Goal: Task Accomplishment & Management: Use online tool/utility

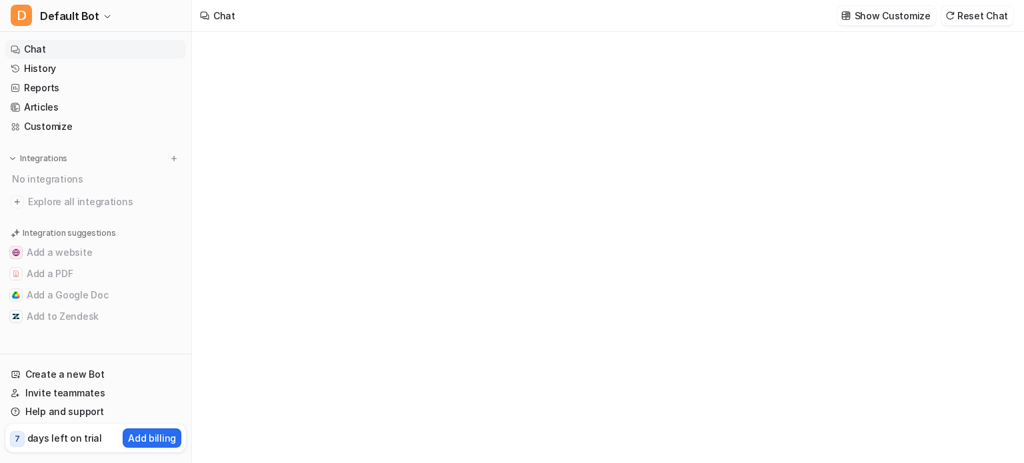
type textarea "**********"
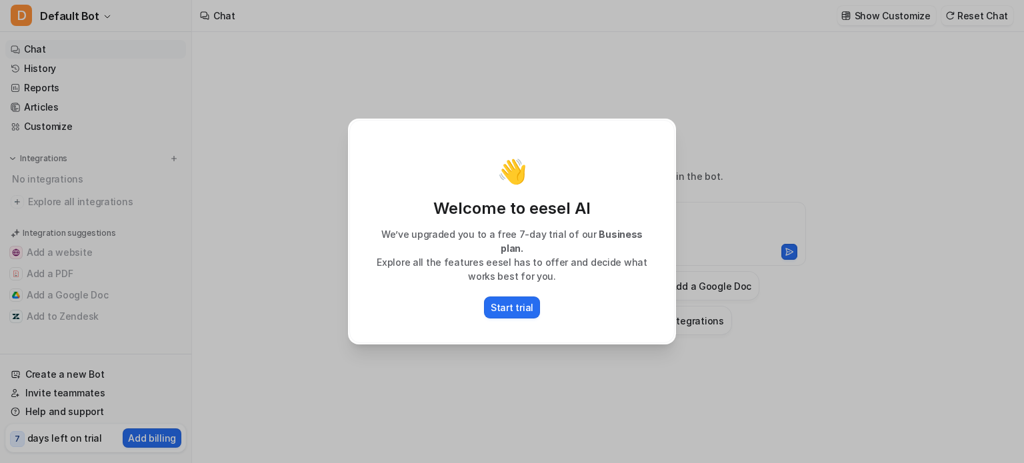
click at [777, 205] on div "👋 Welcome to eesel AI We’ve upgraded you to a free 7-day trial of our Business …" at bounding box center [512, 231] width 1024 height 463
click at [497, 305] on p "Start trial" at bounding box center [512, 308] width 43 height 14
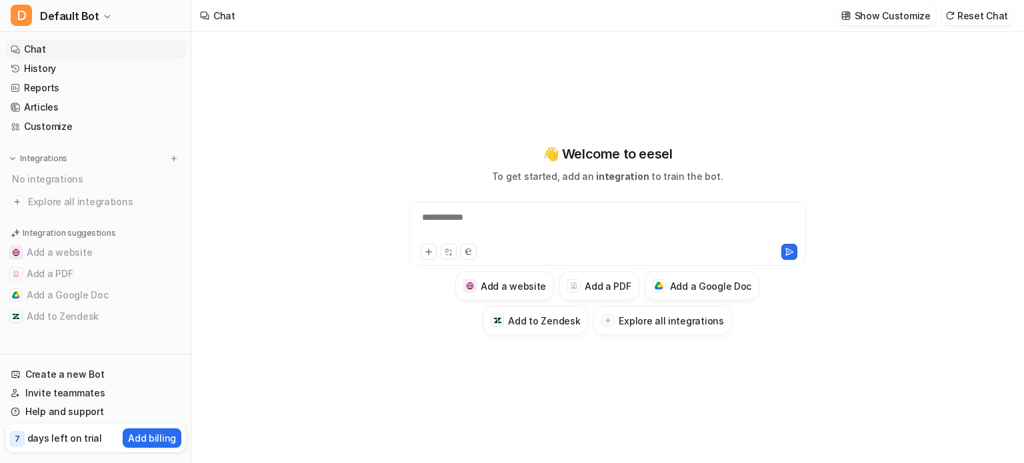
click at [458, 224] on div "**********" at bounding box center [608, 226] width 390 height 31
click at [424, 149] on div "**********" at bounding box center [607, 239] width 491 height 191
click at [711, 287] on h3 "Add a Google Doc" at bounding box center [711, 286] width 82 height 14
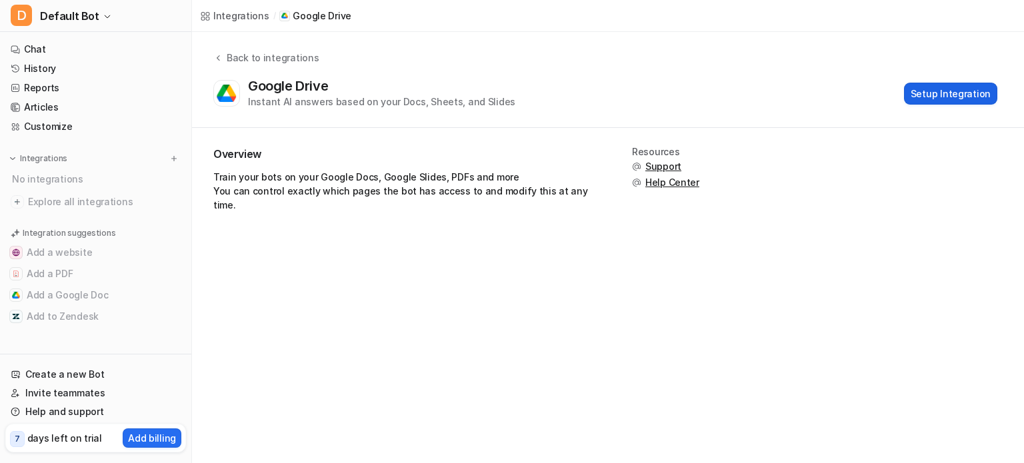
click at [963, 95] on button "Setup Integration" at bounding box center [950, 94] width 93 height 22
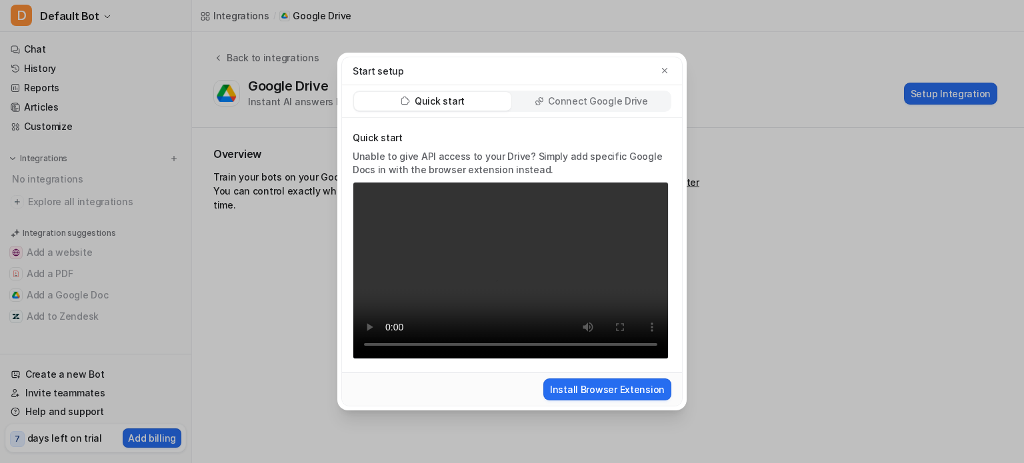
click at [609, 101] on p "Connect Google Drive" at bounding box center [597, 101] width 99 height 13
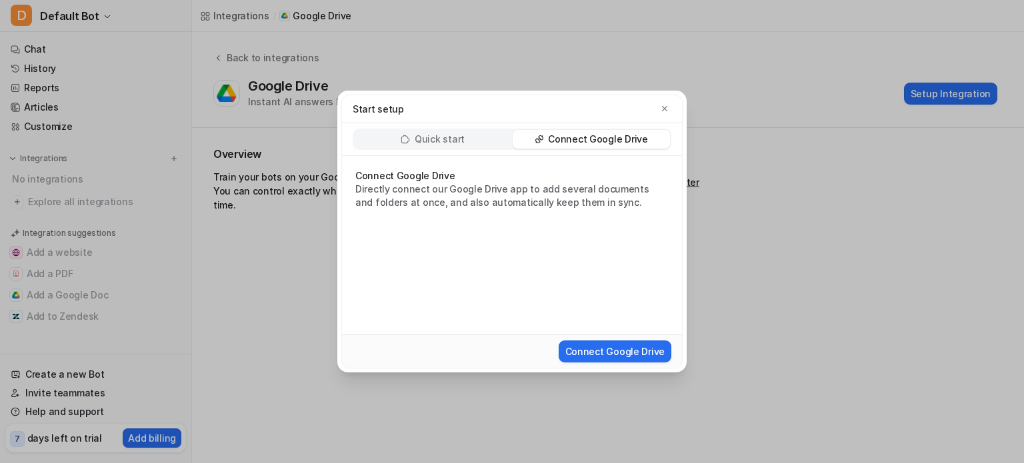
click at [459, 143] on p "Quick start" at bounding box center [440, 139] width 50 height 13
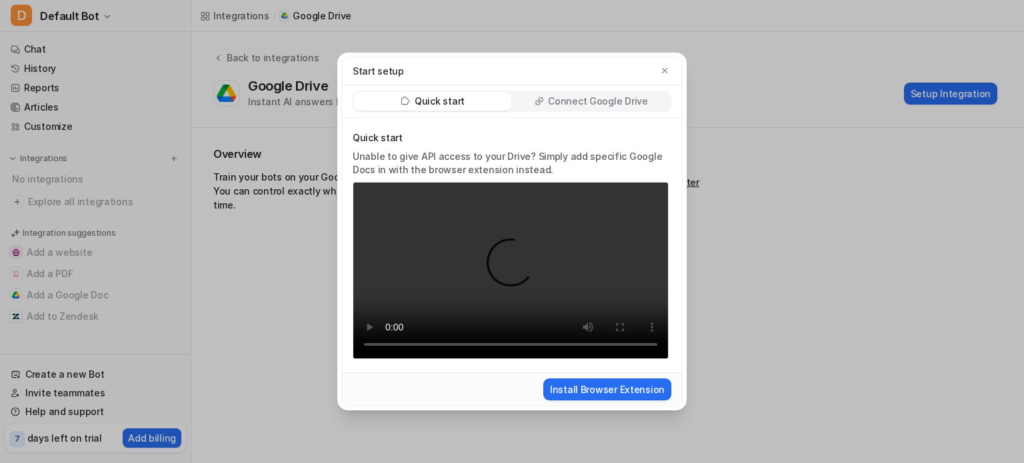
drag, startPoint x: 135, startPoint y: 159, endPoint x: 140, endPoint y: 167, distance: 10.2
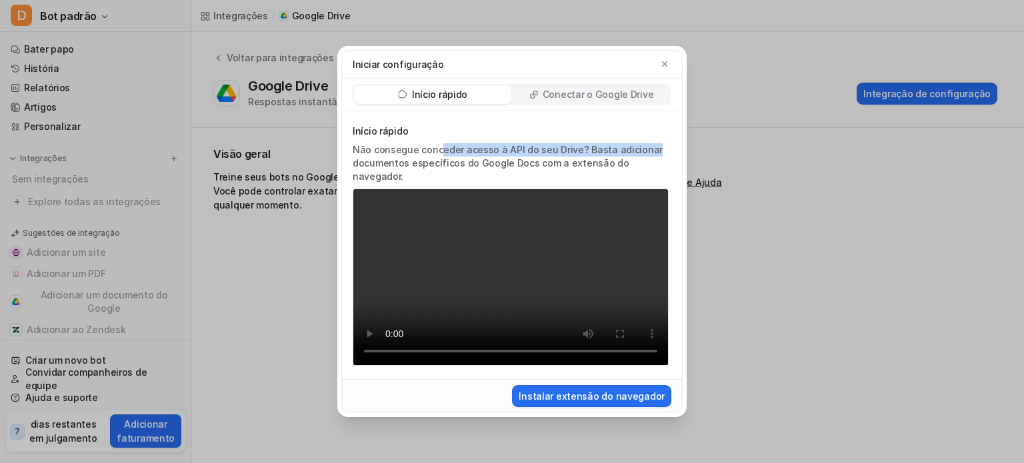
drag, startPoint x: 448, startPoint y: 149, endPoint x: 471, endPoint y: 167, distance: 28.9
click at [632, 151] on p "Não consegue conceder acesso à API do seu Drive? Basta adicionar documentos esp…" at bounding box center [511, 163] width 316 height 40
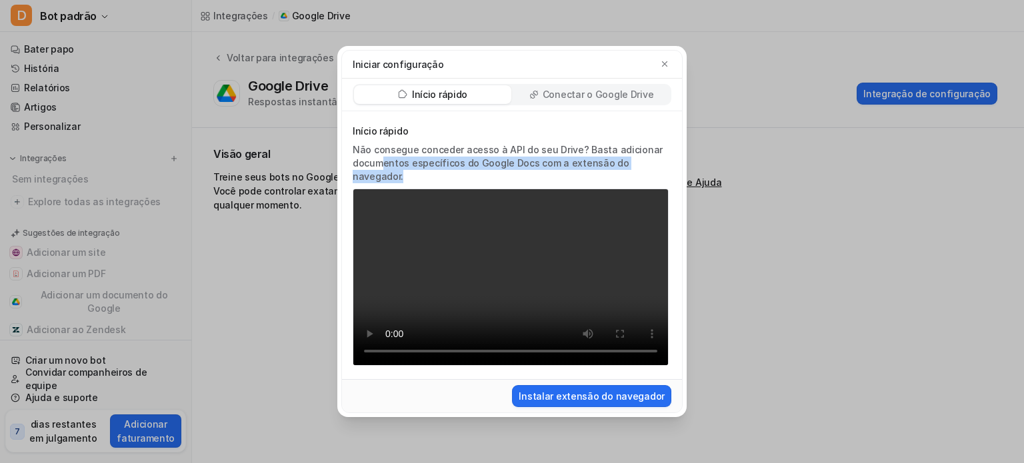
drag, startPoint x: 413, startPoint y: 169, endPoint x: 687, endPoint y: 175, distance: 274.0
click at [687, 175] on div "Iniciar configuração Início rápido Conectar o Google Drive Início rápido Não co…" at bounding box center [512, 231] width 371 height 463
click at [573, 104] on div "Conectar o Google Drive" at bounding box center [591, 94] width 157 height 19
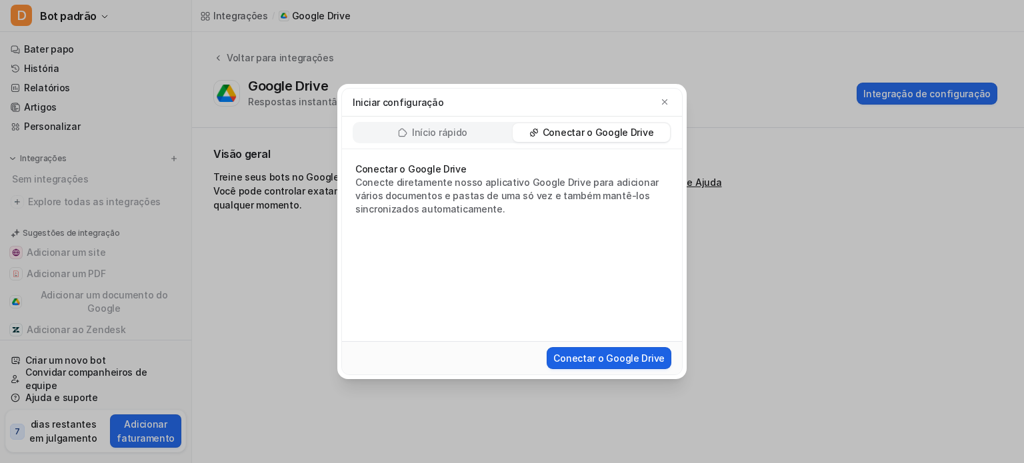
click at [619, 349] on button "Conectar o Google Drive" at bounding box center [609, 358] width 125 height 22
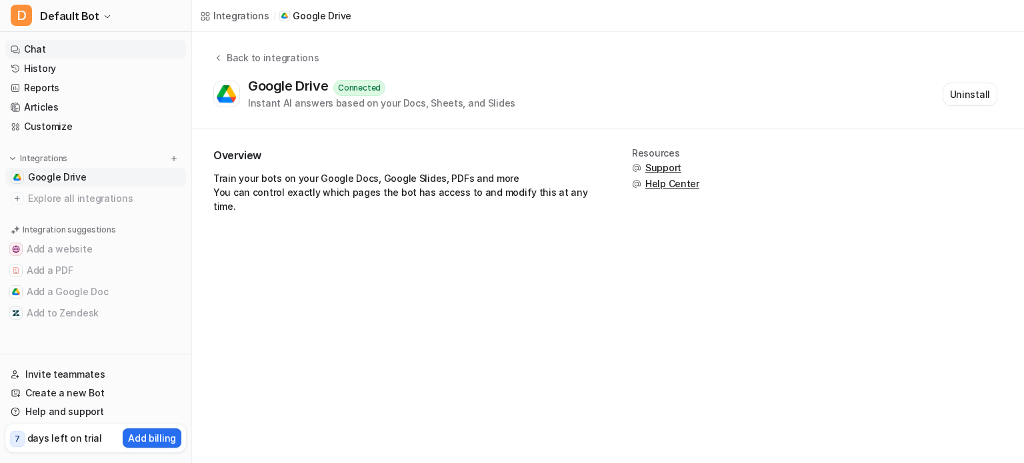
click at [57, 53] on link "Chat" at bounding box center [95, 49] width 181 height 19
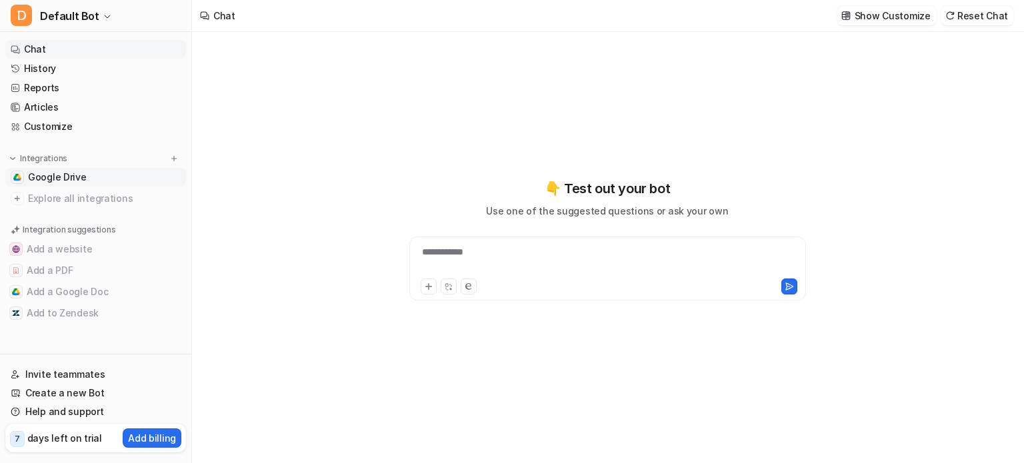
click at [77, 175] on span "Google Drive" at bounding box center [57, 177] width 59 height 13
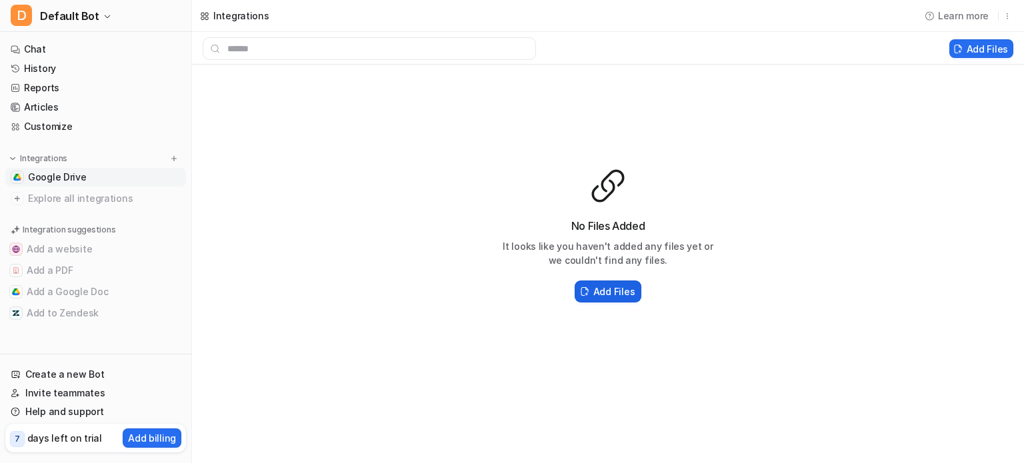
click at [613, 293] on h2 "Add Files" at bounding box center [613, 292] width 41 height 14
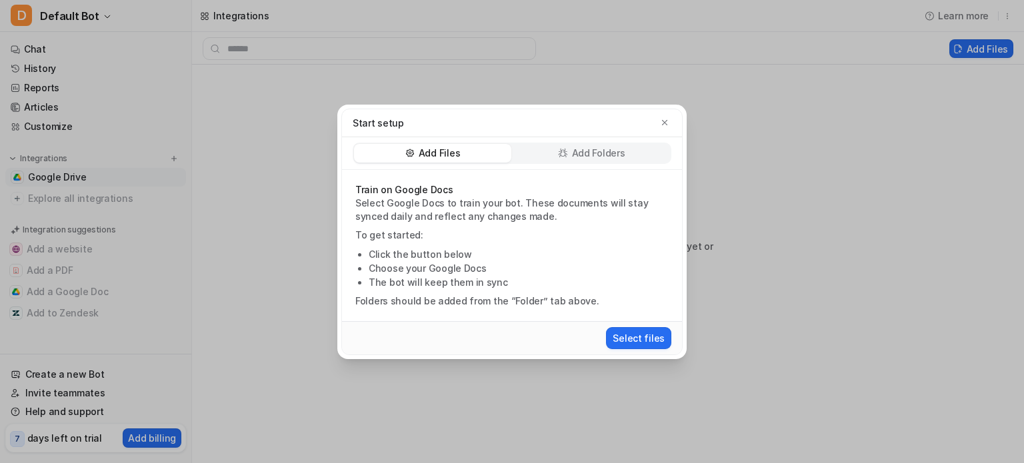
click at [603, 154] on p "Add Folders" at bounding box center [598, 153] width 53 height 13
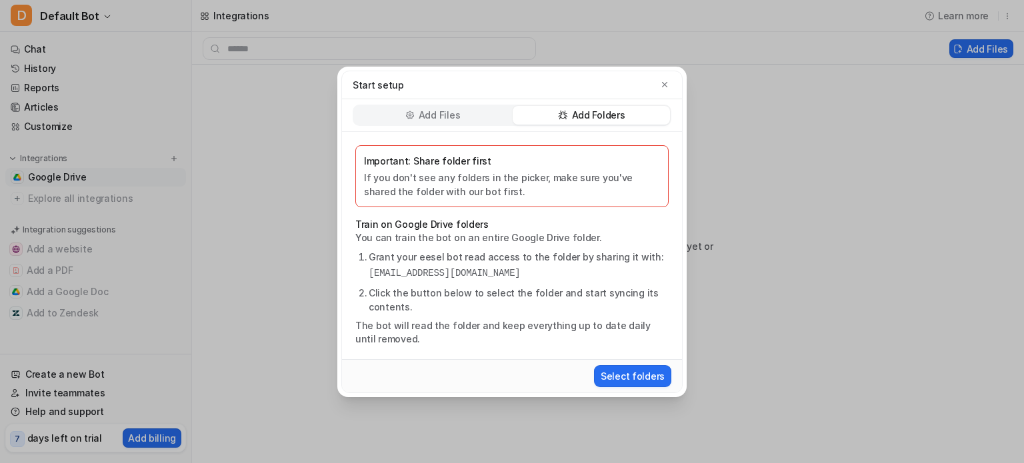
drag, startPoint x: 445, startPoint y: 114, endPoint x: 454, endPoint y: 113, distance: 8.8
click at [446, 114] on p "Add Files" at bounding box center [439, 115] width 41 height 13
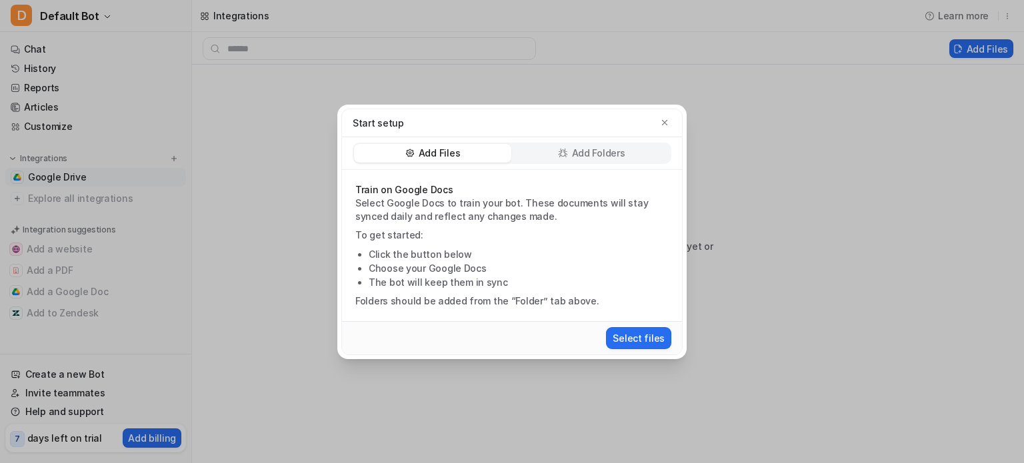
click at [875, 159] on div "Start setup Add Files Add Folders Train on Google Docs Select Google Docs to tr…" at bounding box center [512, 231] width 1024 height 463
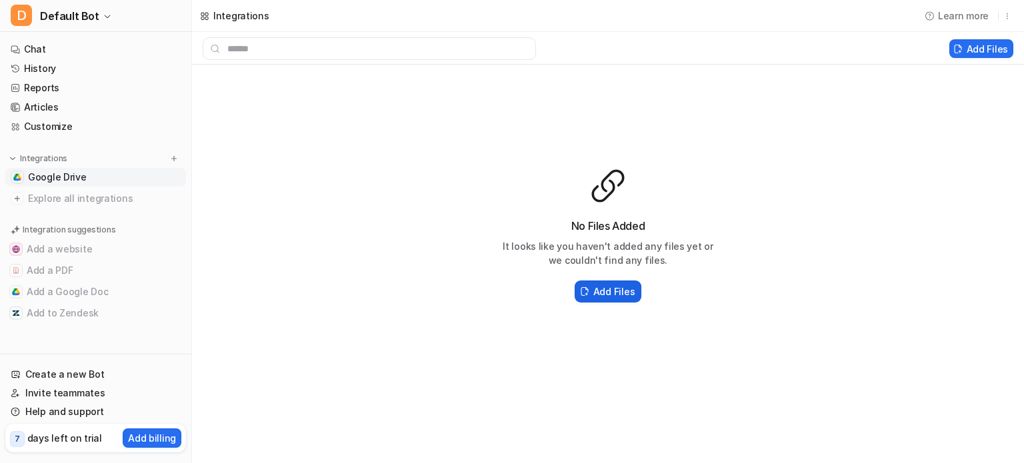
click at [621, 298] on h2 "Add Files" at bounding box center [613, 292] width 41 height 14
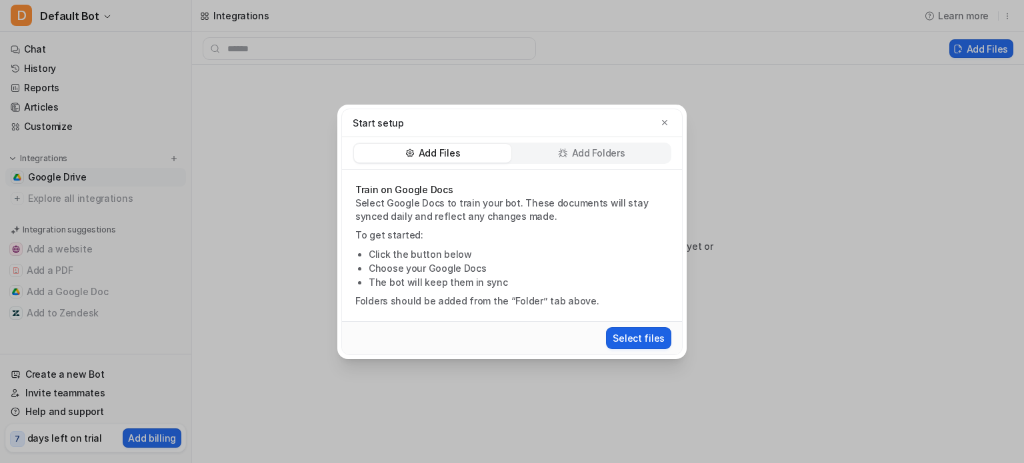
click at [637, 327] on button "Select files" at bounding box center [638, 338] width 65 height 22
click at [619, 334] on button "Select files" at bounding box center [638, 338] width 65 height 22
click at [323, 129] on div "Start setup Add Files Add Folders Train on Google Docs Select Google Docs to tr…" at bounding box center [512, 231] width 1024 height 463
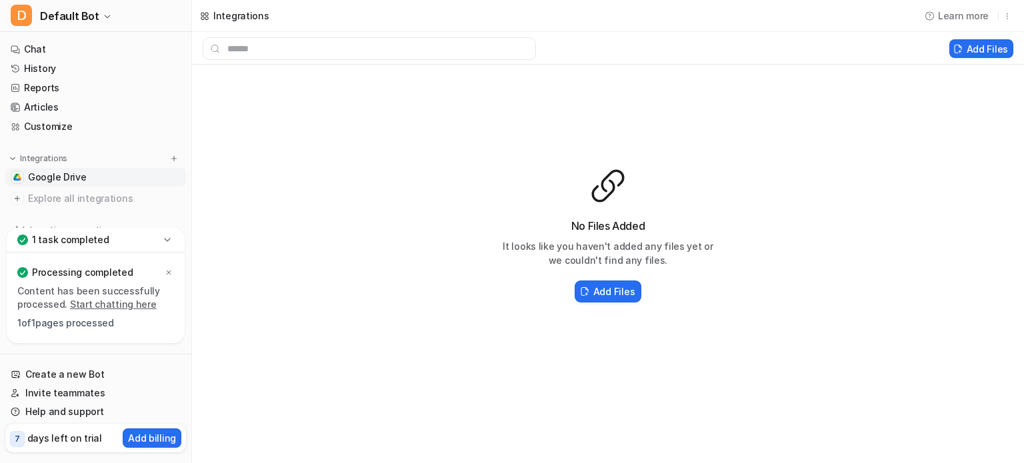
click at [301, 323] on div "No Files Added It looks like you haven't added any files yet or we couldn't fin…" at bounding box center [608, 236] width 832 height 343
click at [106, 305] on link "Start chatting here" at bounding box center [113, 304] width 87 height 11
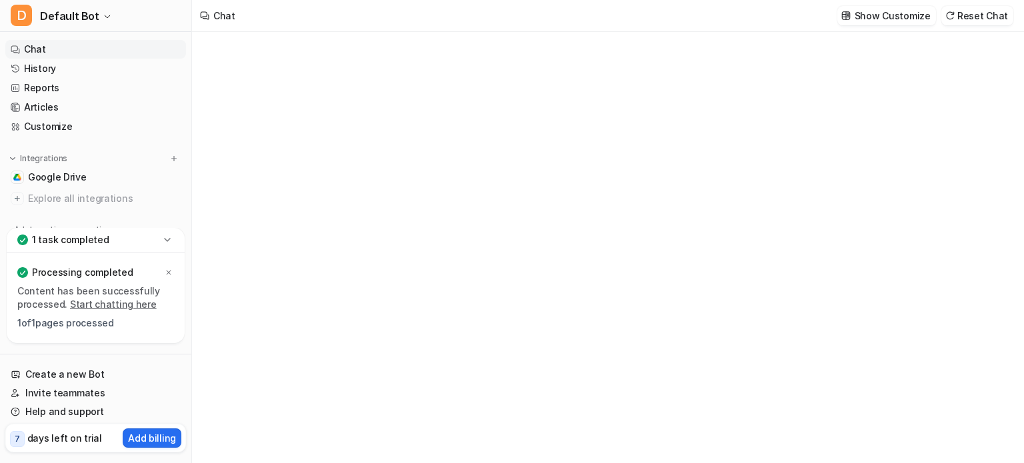
type textarea "**********"
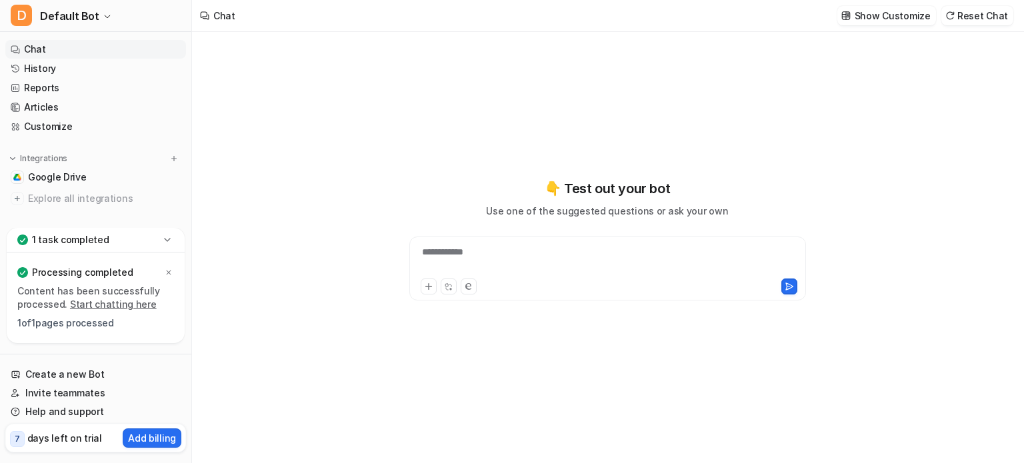
click at [74, 238] on p "1 task completed" at bounding box center [70, 239] width 77 height 13
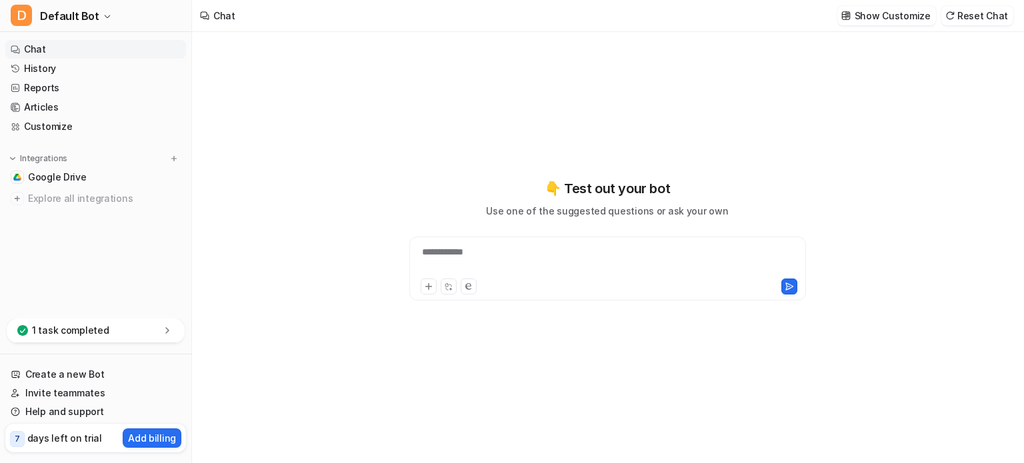
click at [75, 167] on div "Integrations Google Drive Explore all integrations" at bounding box center [95, 180] width 181 height 56
click at [80, 186] on link "Google Drive" at bounding box center [95, 177] width 181 height 19
click at [79, 181] on span "Google Drive" at bounding box center [57, 177] width 59 height 13
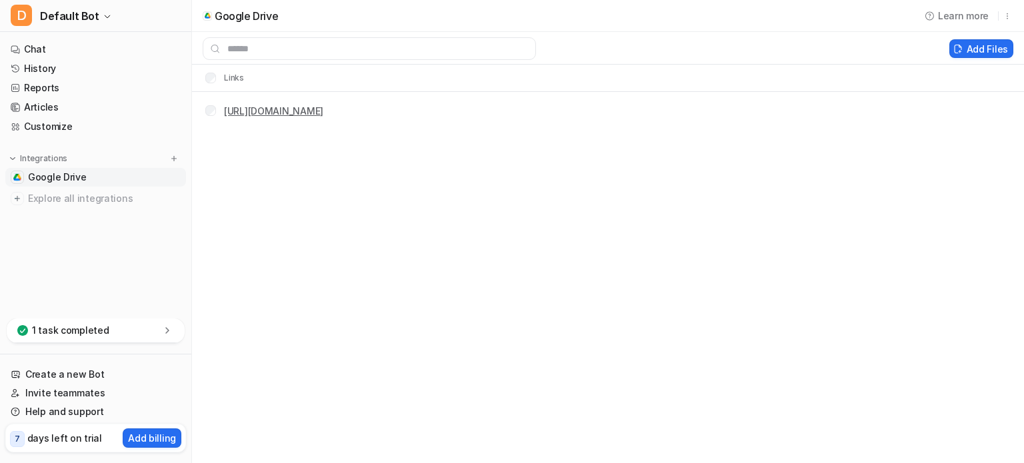
click at [323, 111] on link "https://docs.google.com/document/d/1-GvEJ2-s0SfPtKq5a_3AaRXEziyfV275m1Iu9gc0DAM…" at bounding box center [273, 110] width 99 height 11
